Goal: Information Seeking & Learning: Learn about a topic

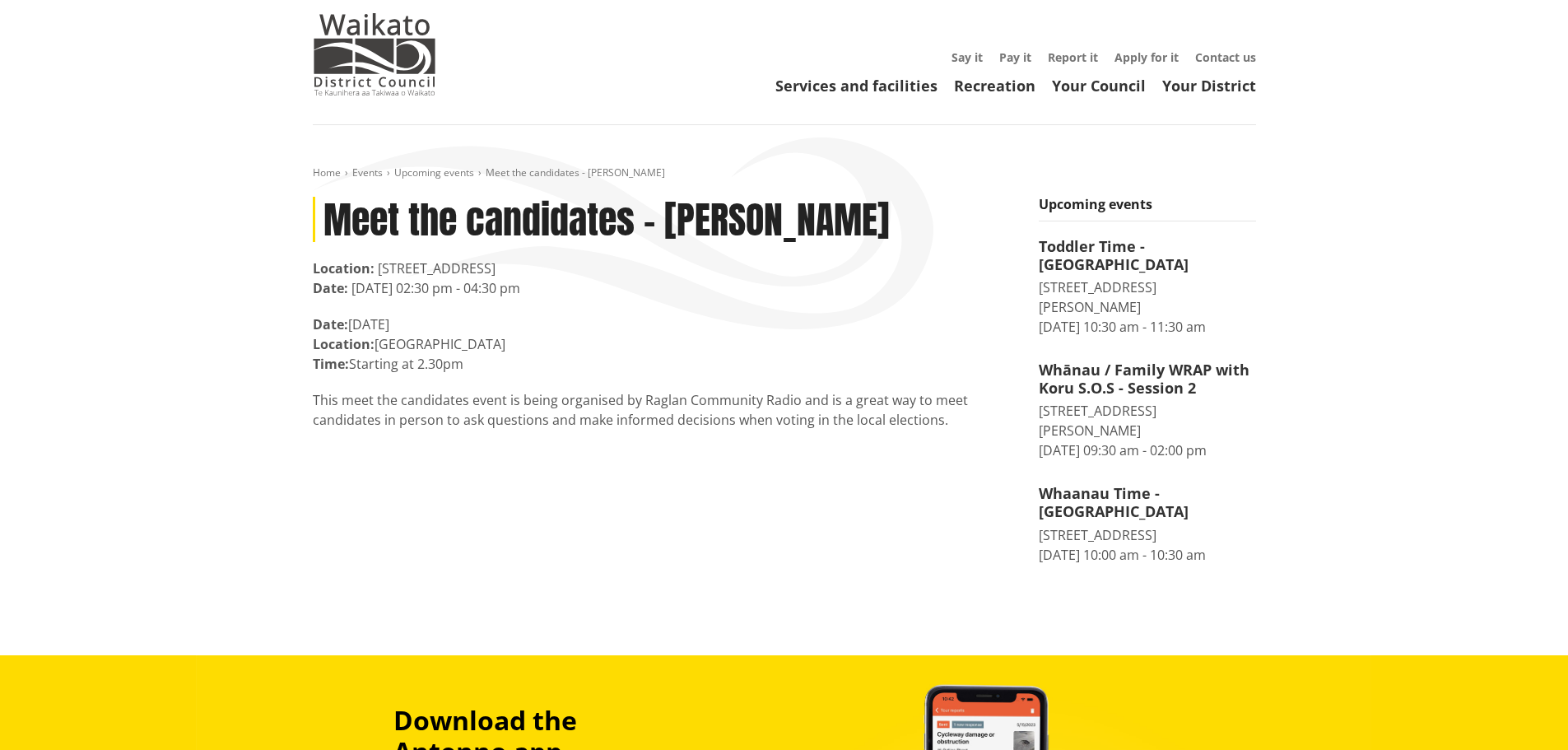
scroll to position [31, 0]
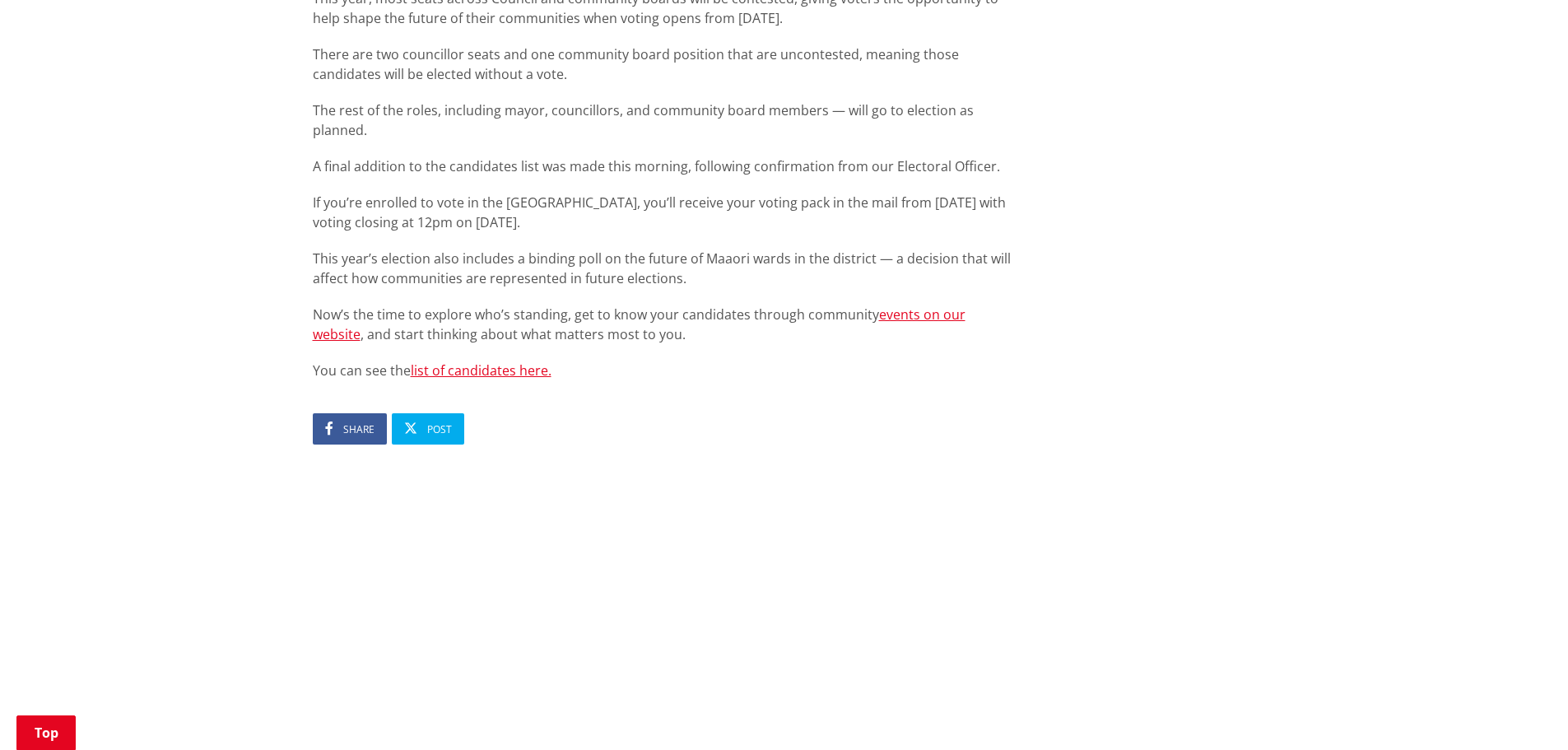
scroll to position [970, 0]
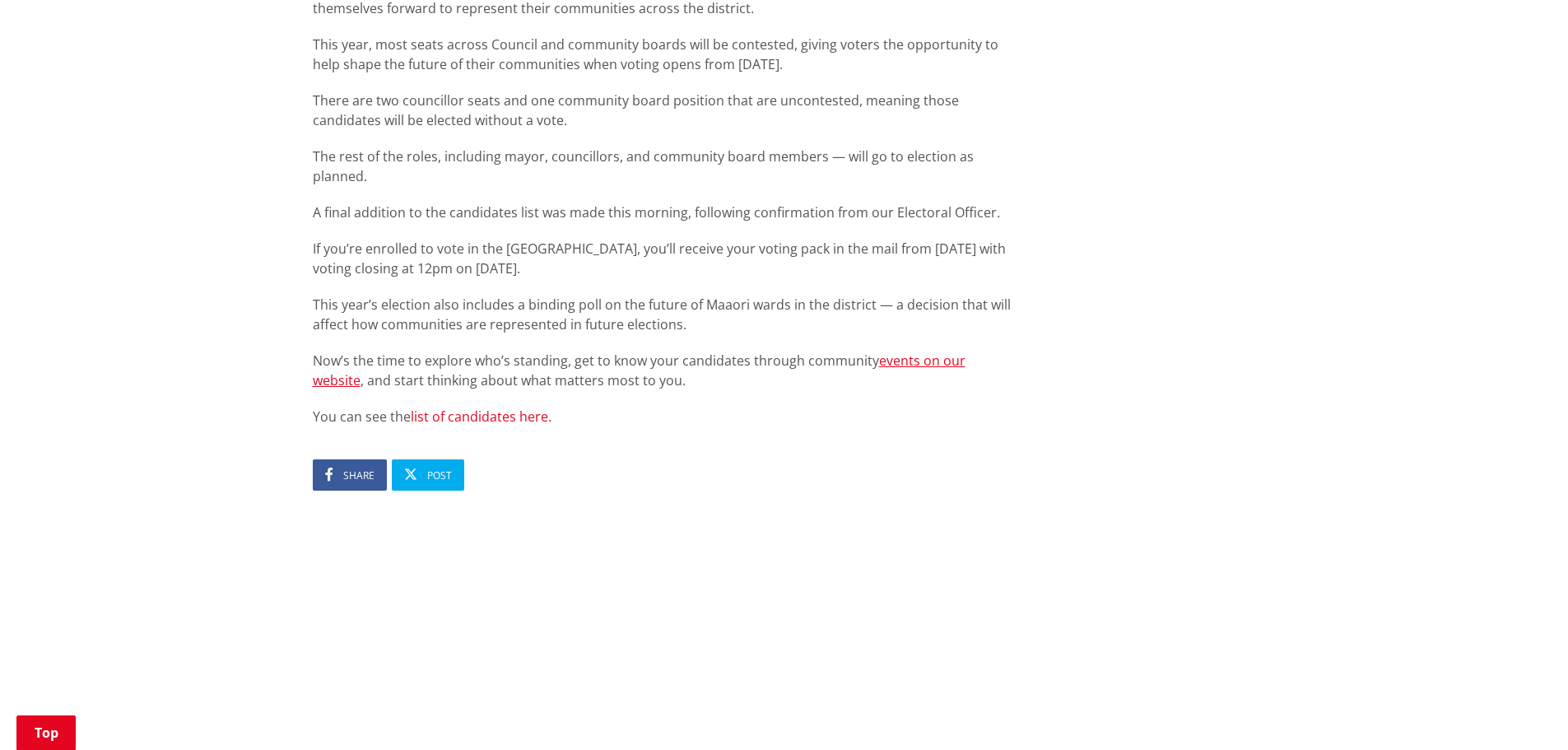
click at [486, 407] on link "list of candidates here." at bounding box center [481, 416] width 141 height 18
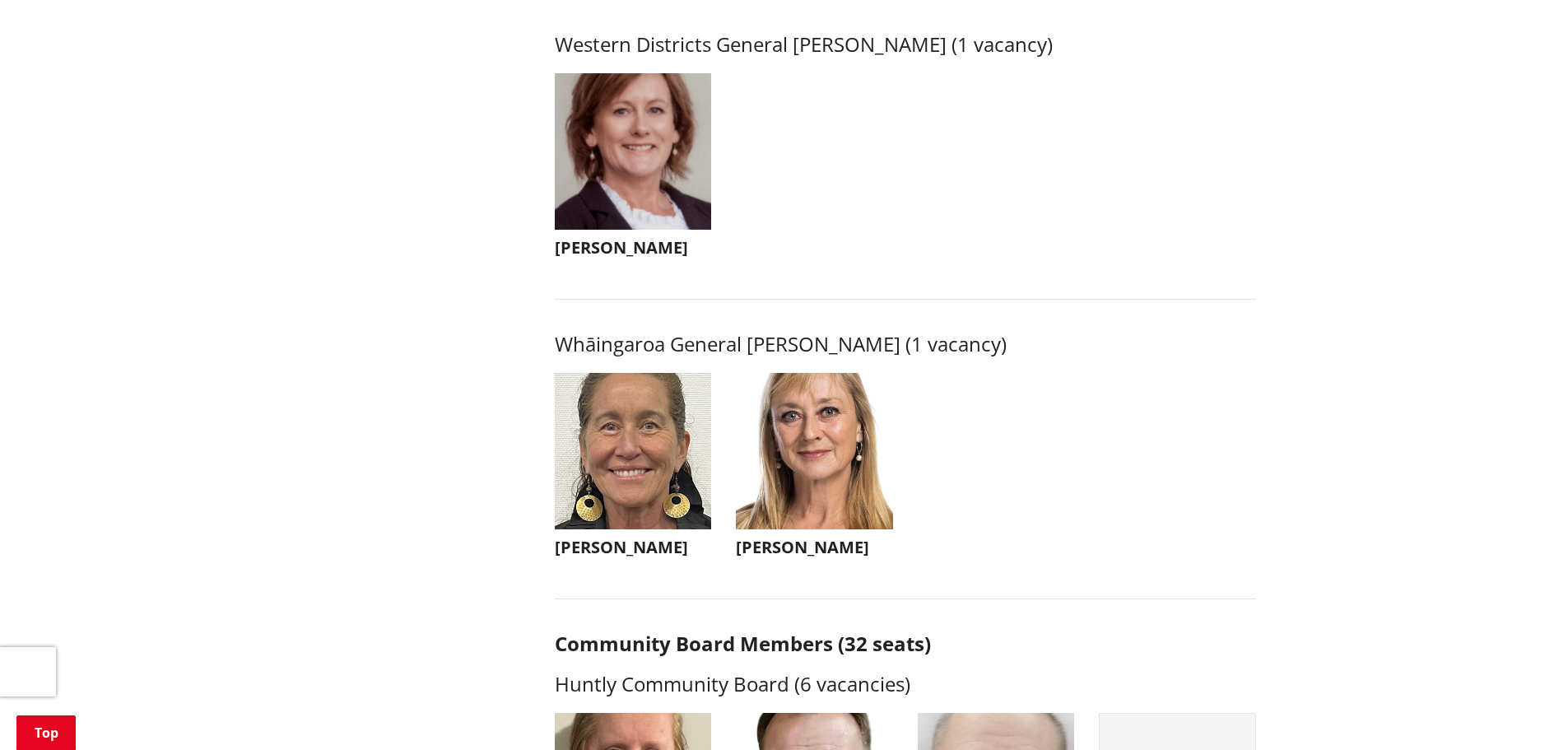
scroll to position [3703, 0]
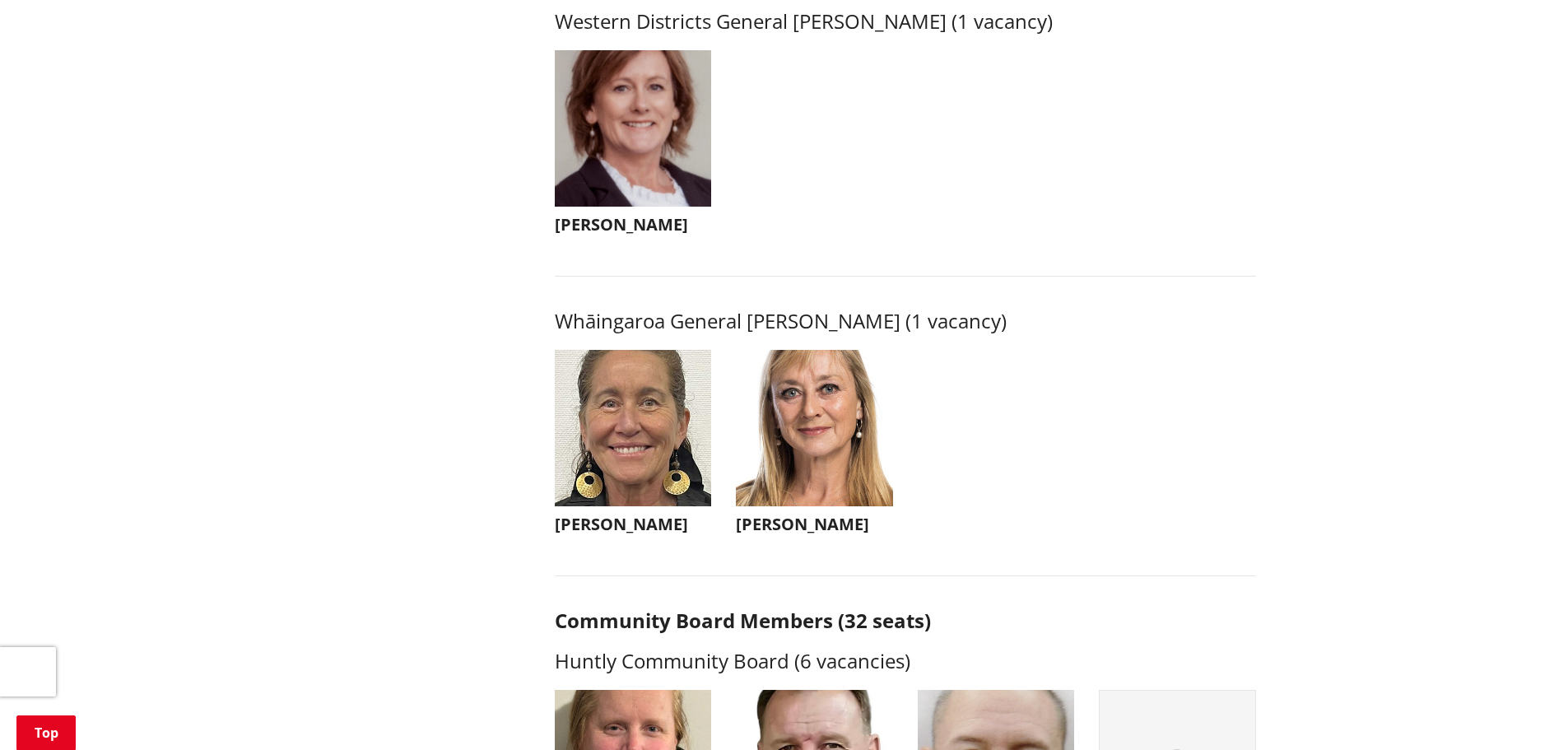
click at [826, 534] on h3 "[PERSON_NAME]" at bounding box center [815, 525] width 157 height 20
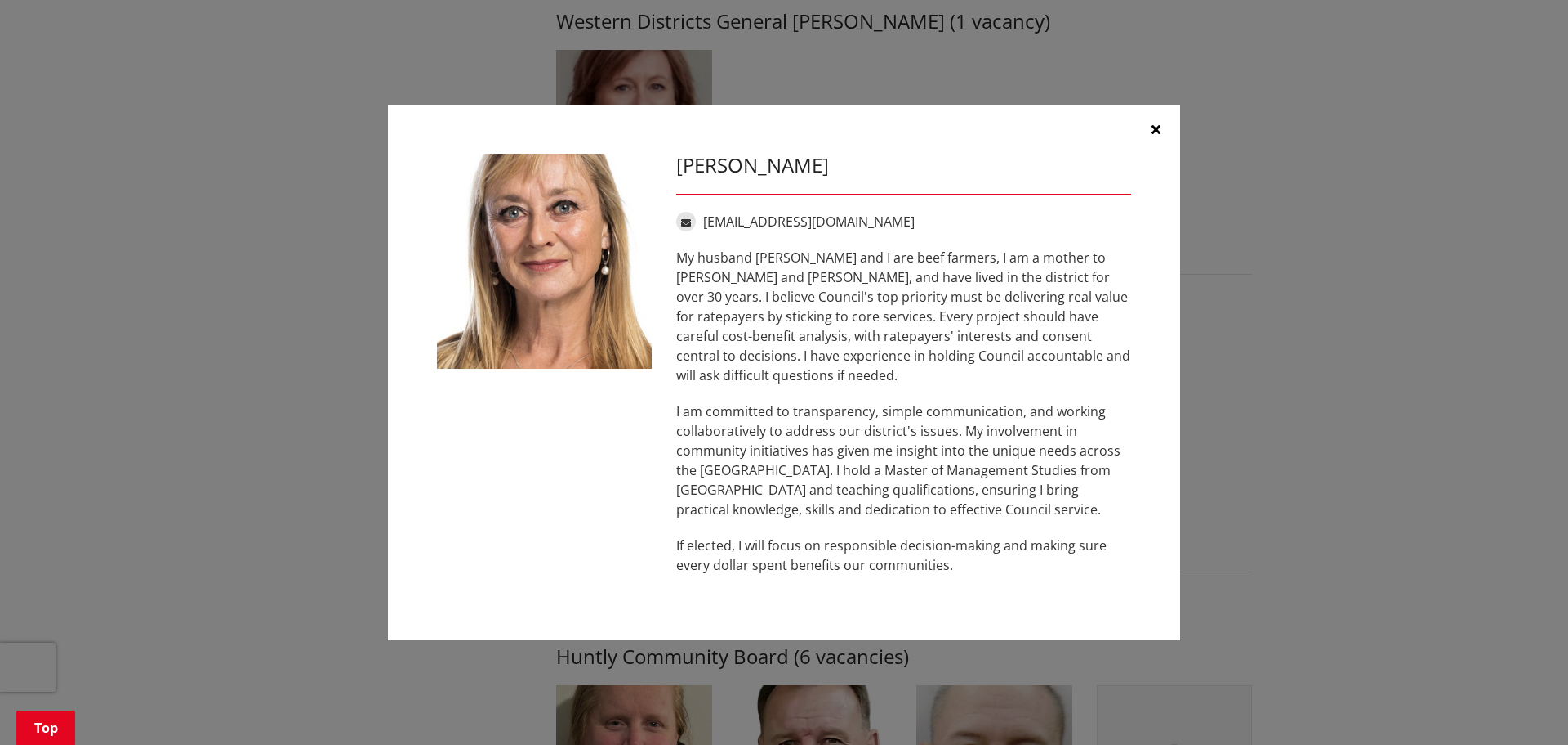
click at [1154, 136] on icon "button" at bounding box center [1156, 128] width 9 height 13
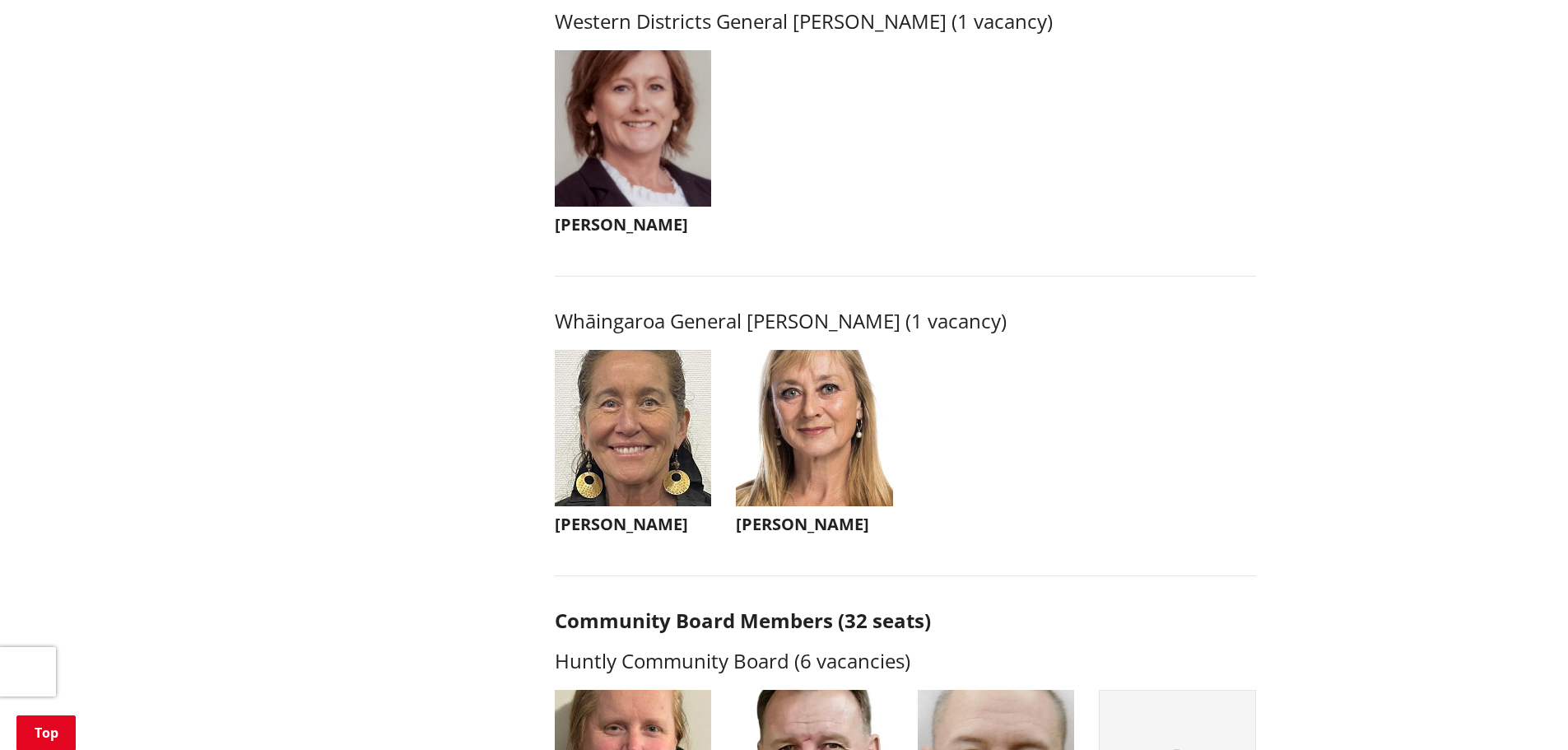
click at [610, 464] on img "button" at bounding box center [633, 428] width 157 height 157
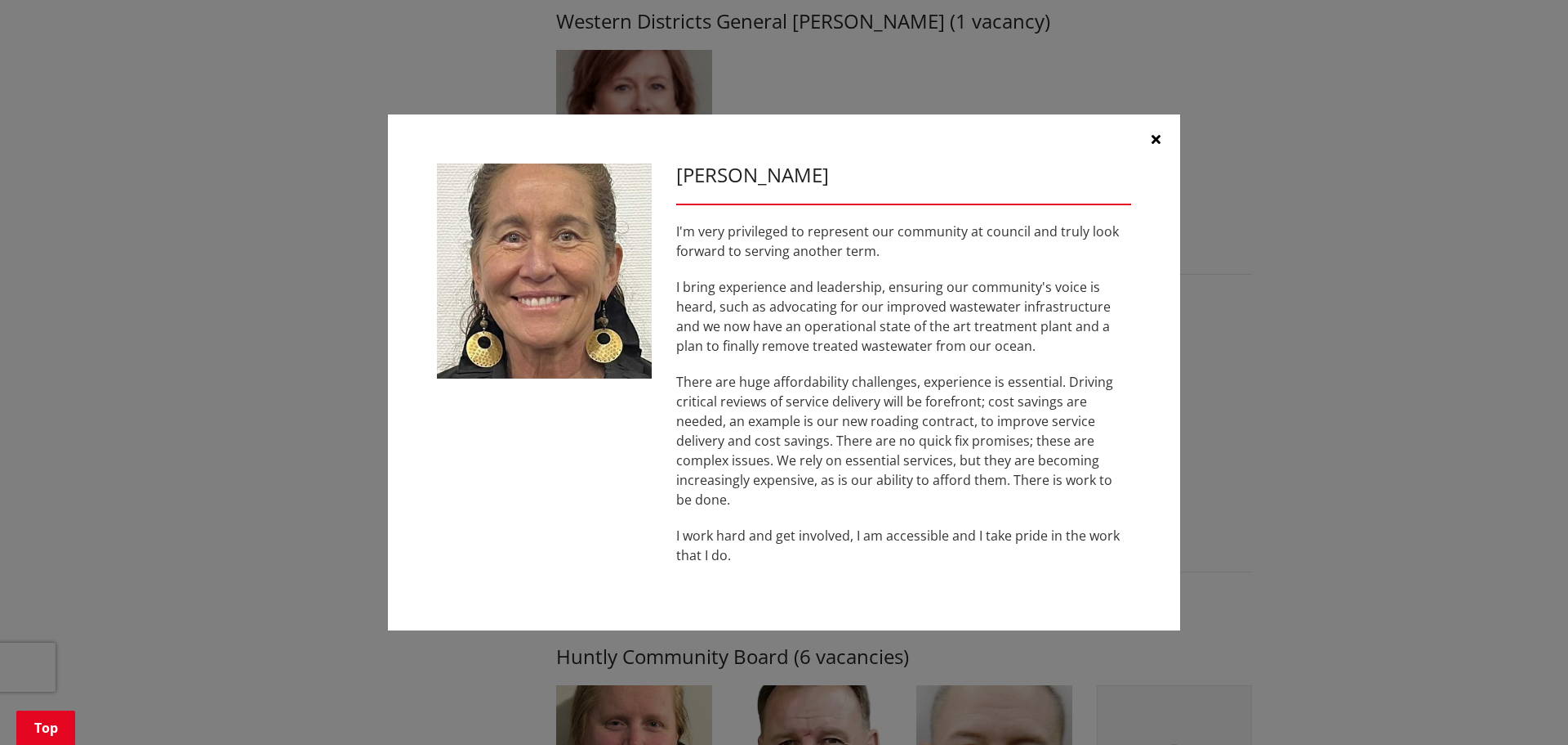
click at [1156, 136] on icon "button" at bounding box center [1156, 138] width 9 height 13
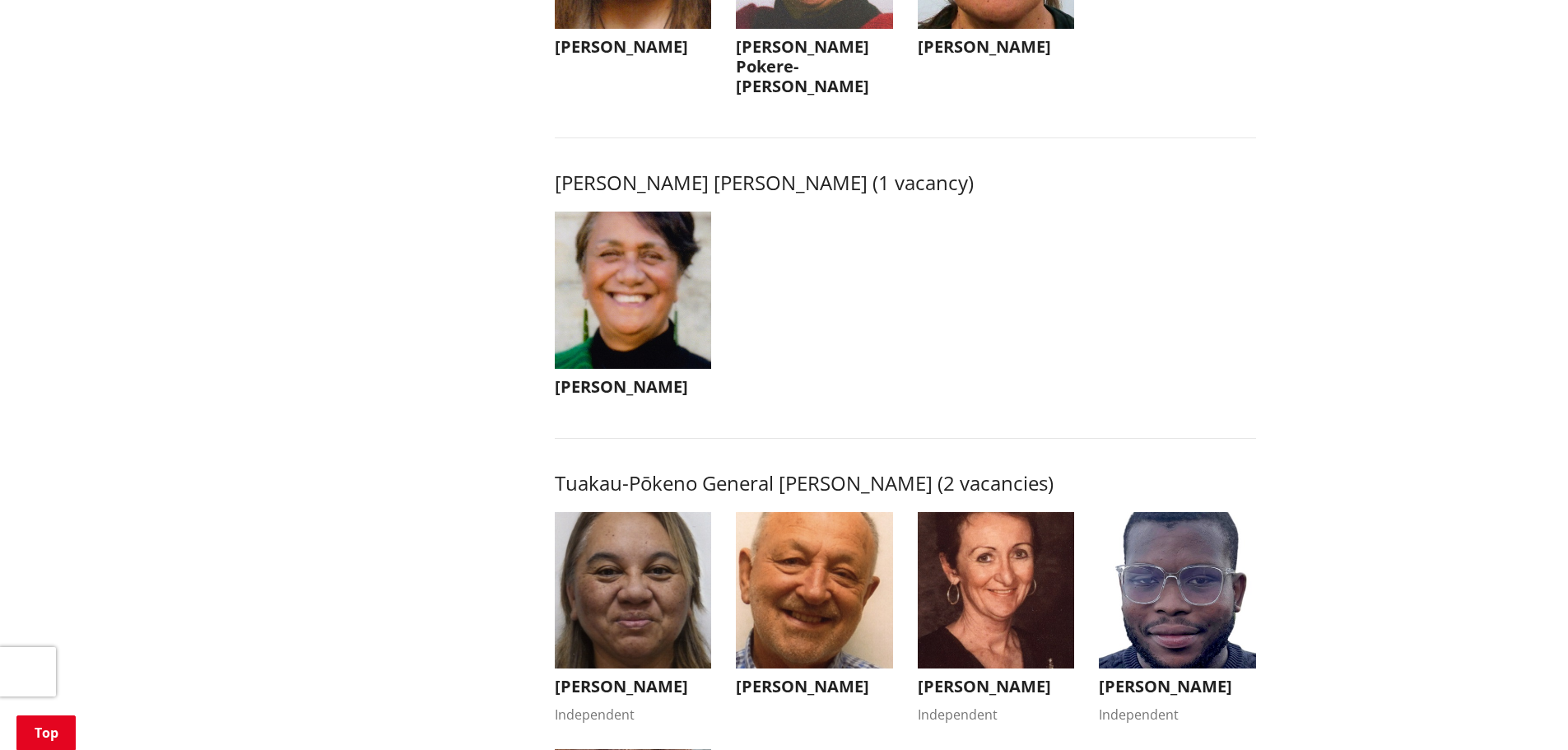
scroll to position [2386, 0]
